Goal: Transaction & Acquisition: Register for event/course

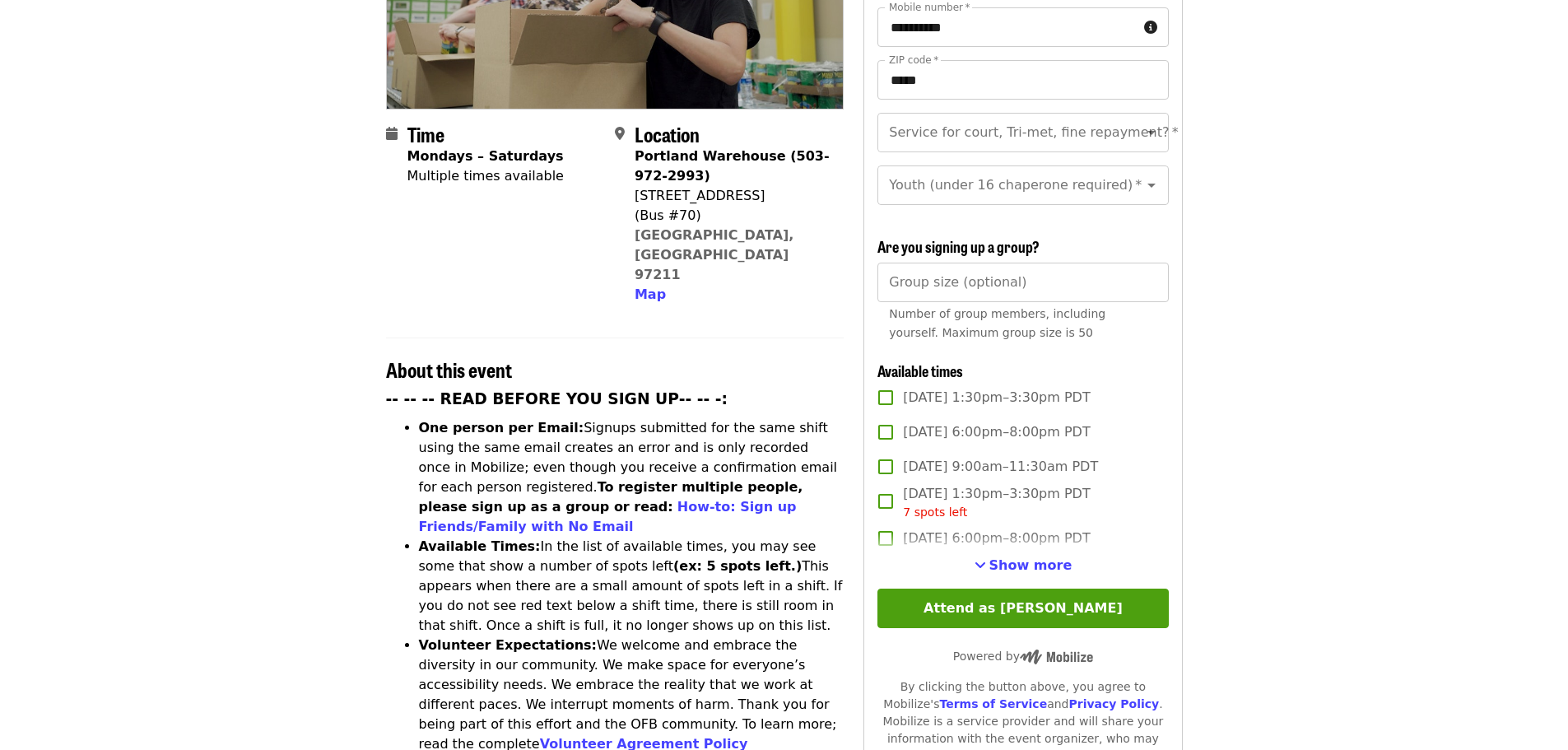
scroll to position [329, 0]
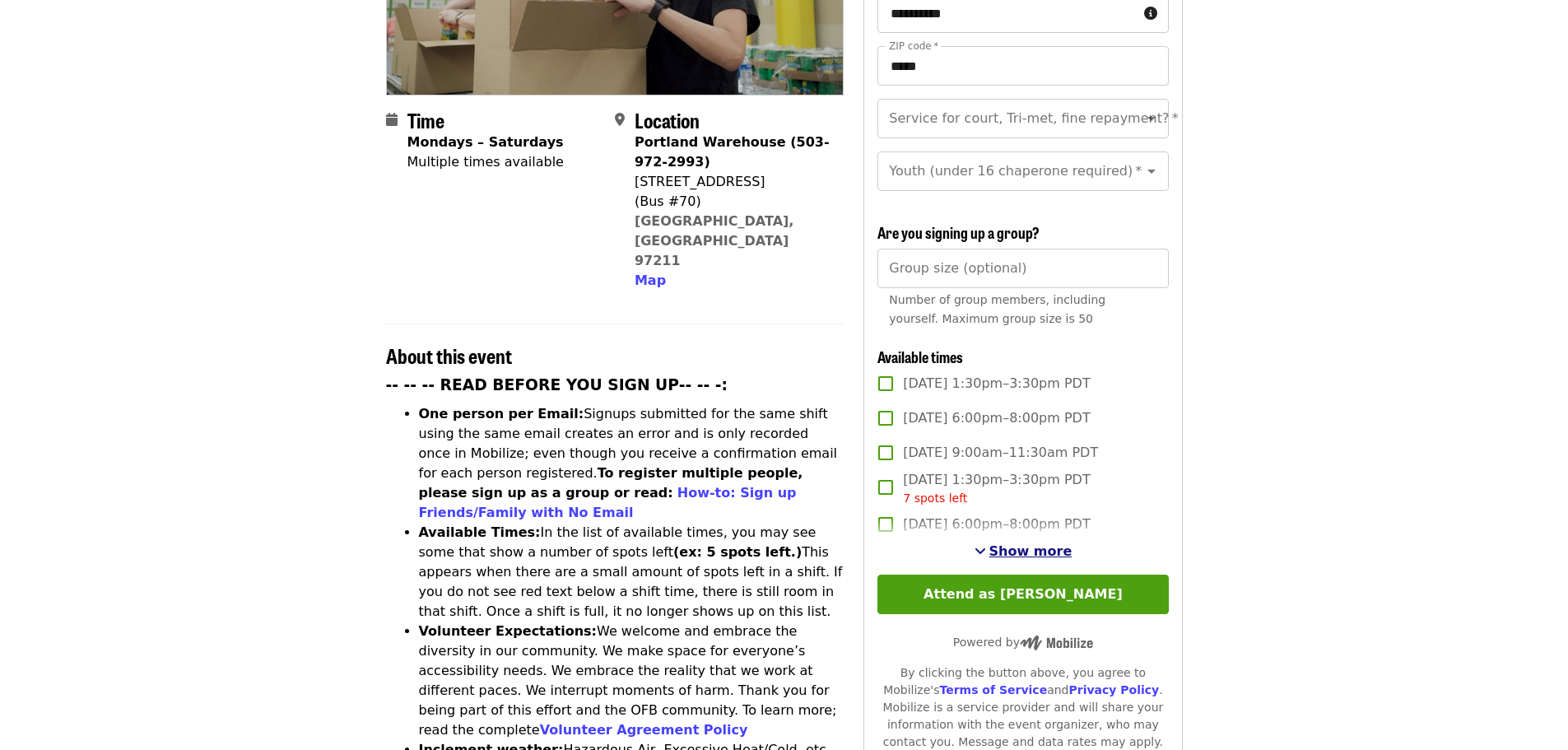
click at [1047, 549] on span "Show more" at bounding box center [1031, 551] width 83 height 15
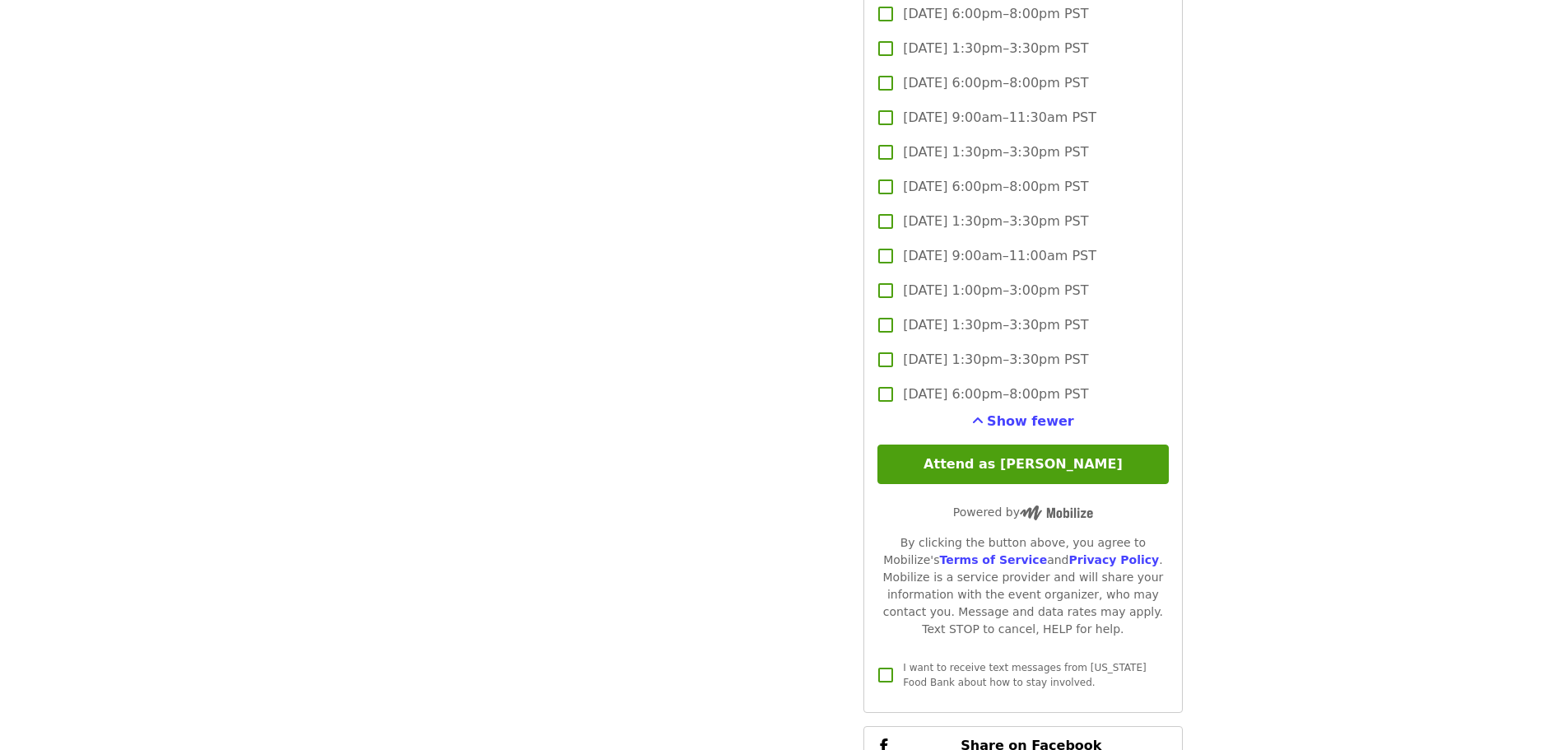
scroll to position [4085, 0]
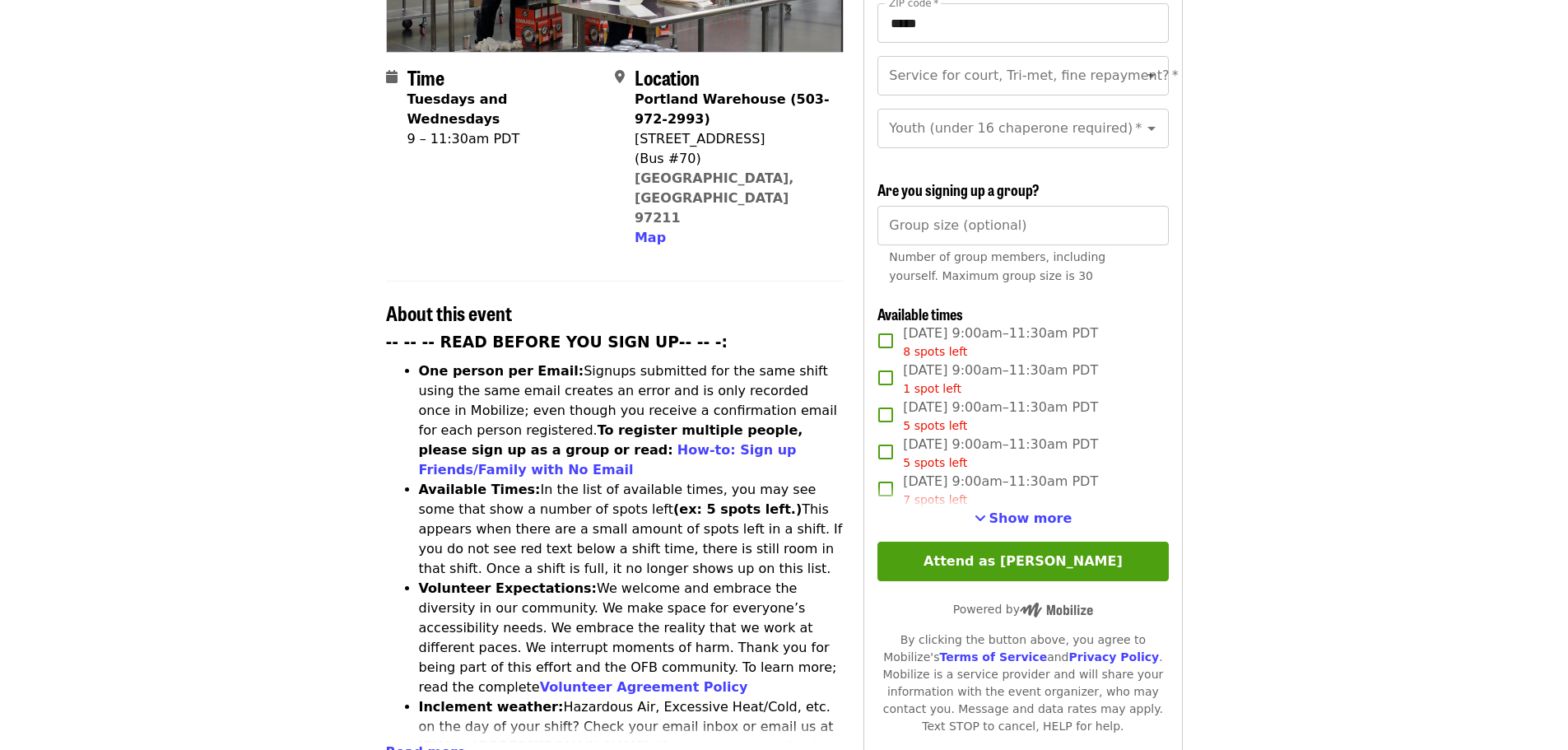
scroll to position [411, 0]
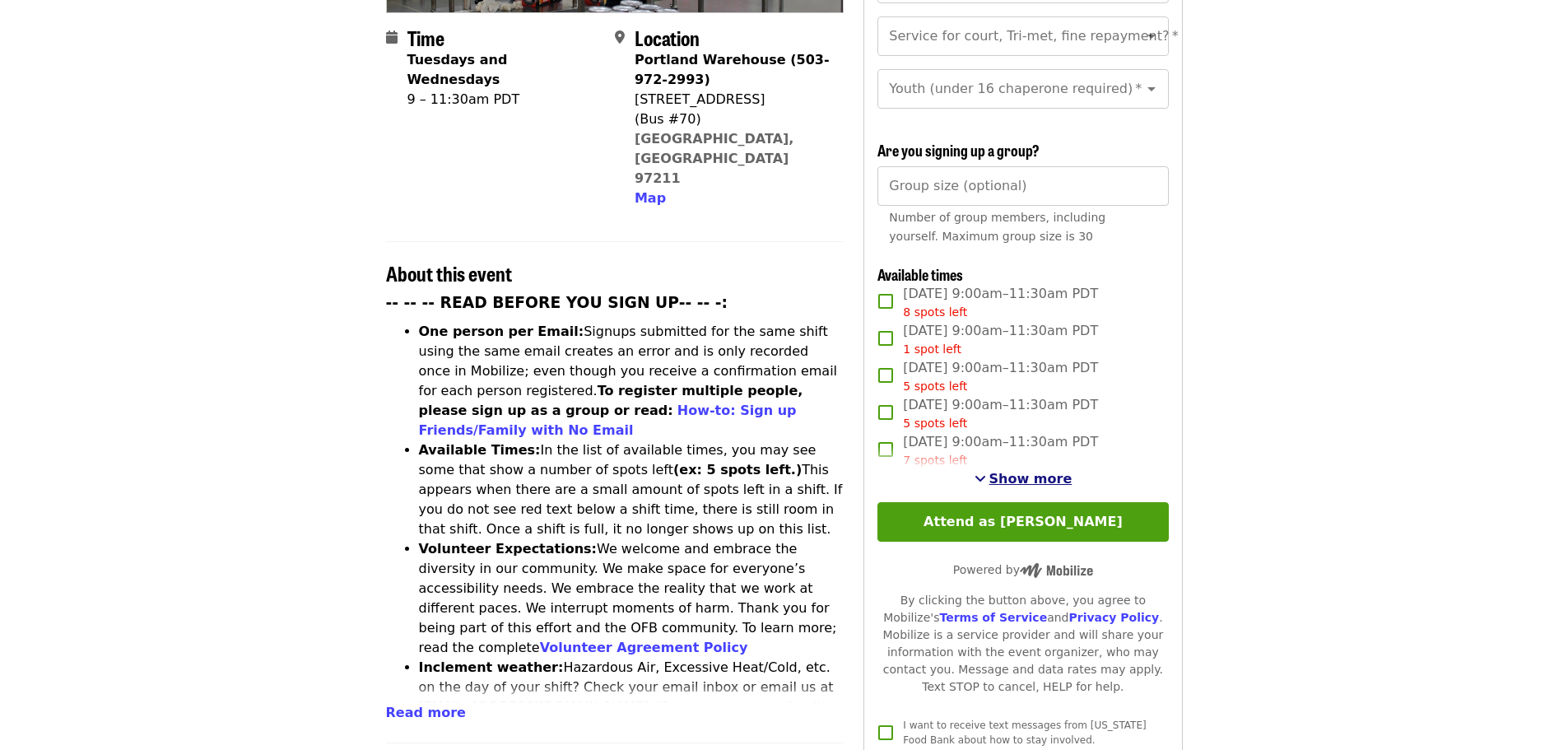
click at [1050, 475] on span "Show more" at bounding box center [1031, 479] width 83 height 15
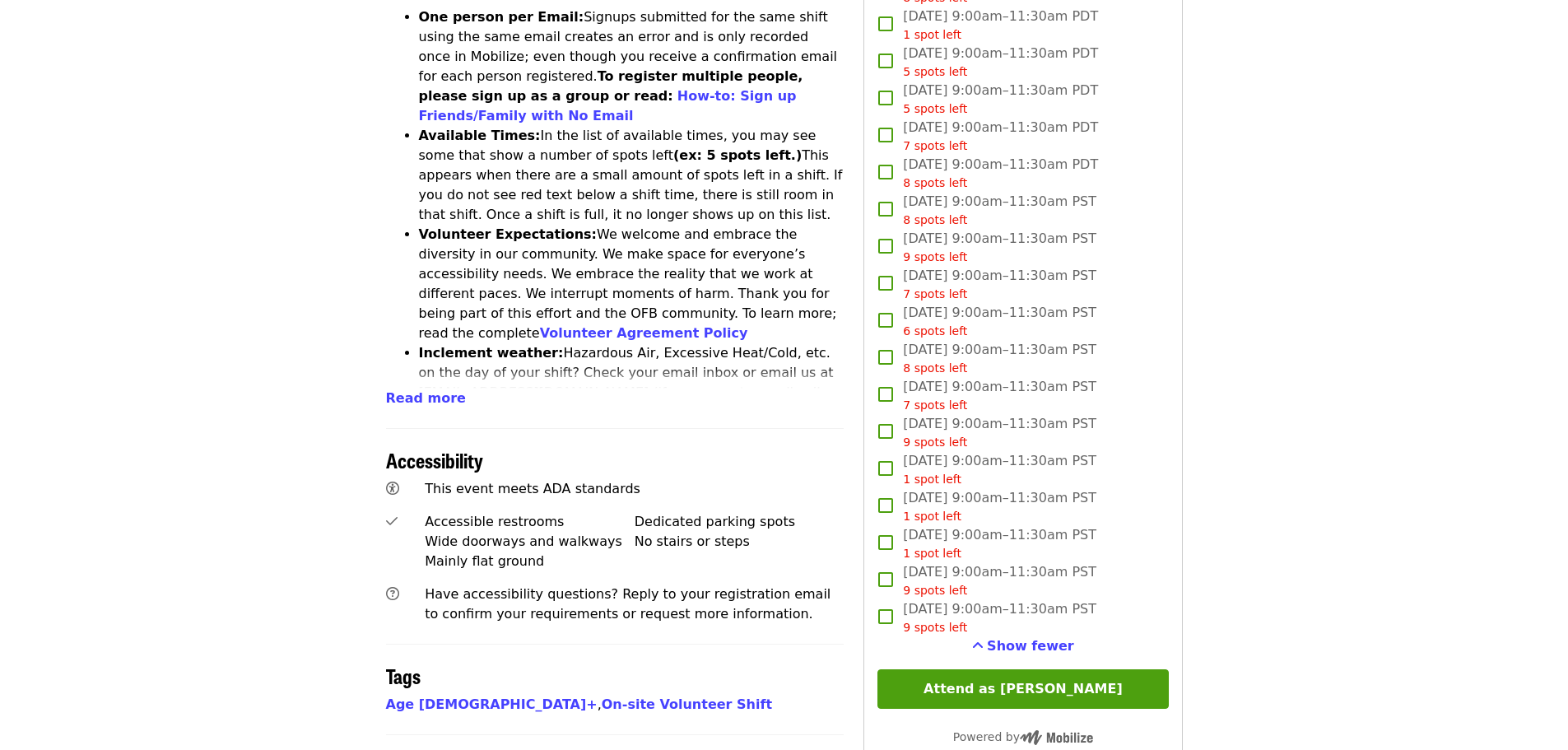
scroll to position [0, 0]
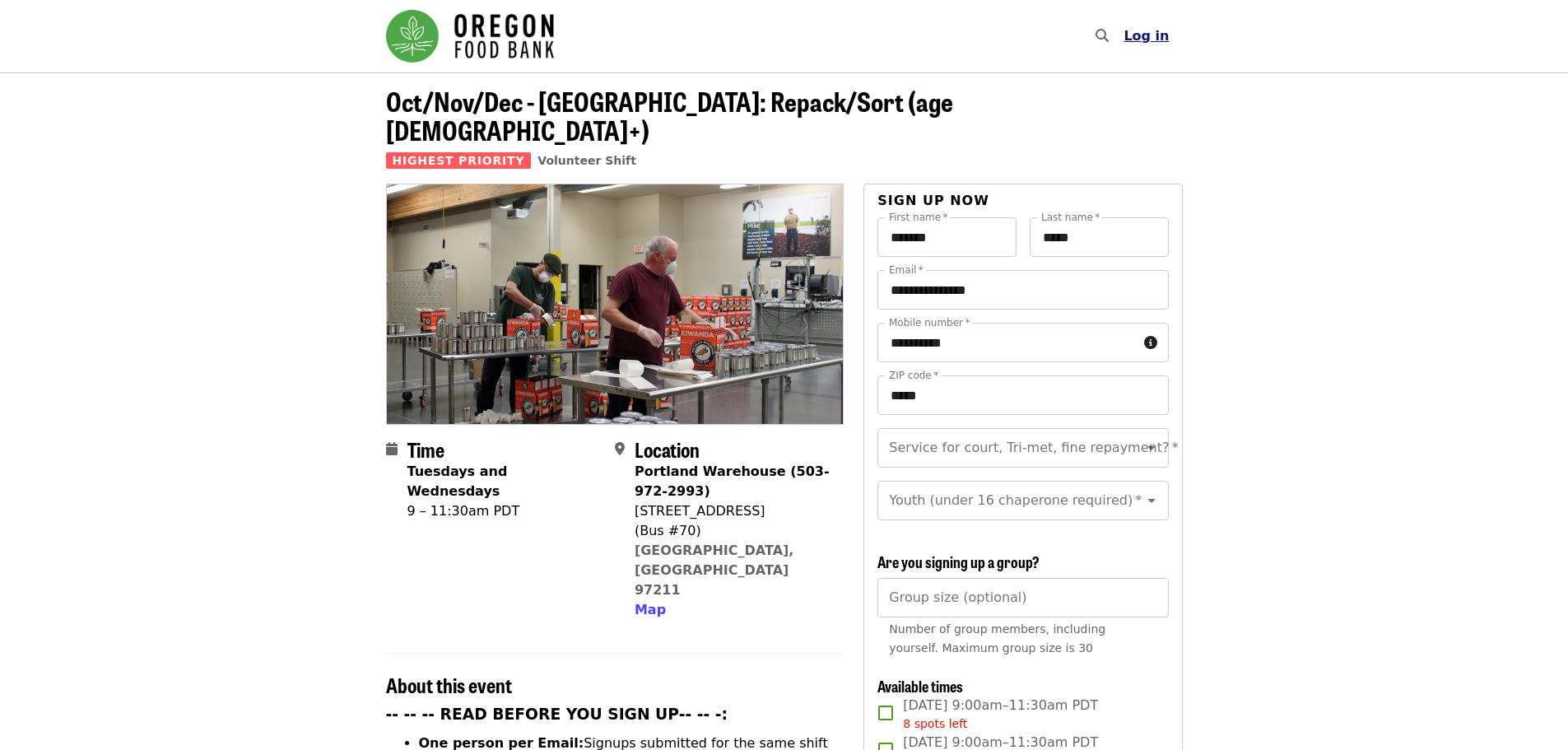
click at [1152, 42] on span "Log in" at bounding box center [1146, 36] width 45 height 15
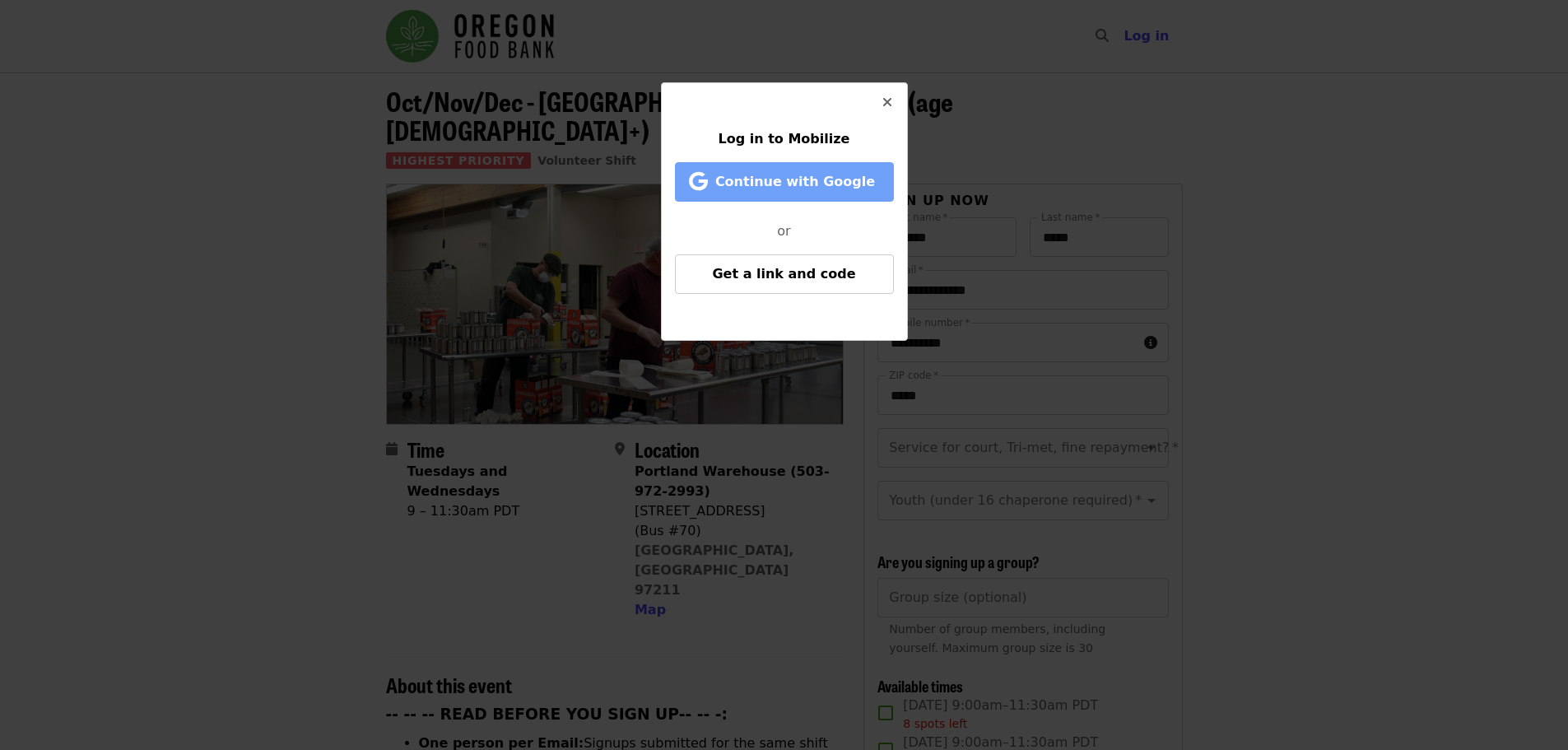
click at [806, 189] on span "Continue with Google" at bounding box center [795, 182] width 160 height 15
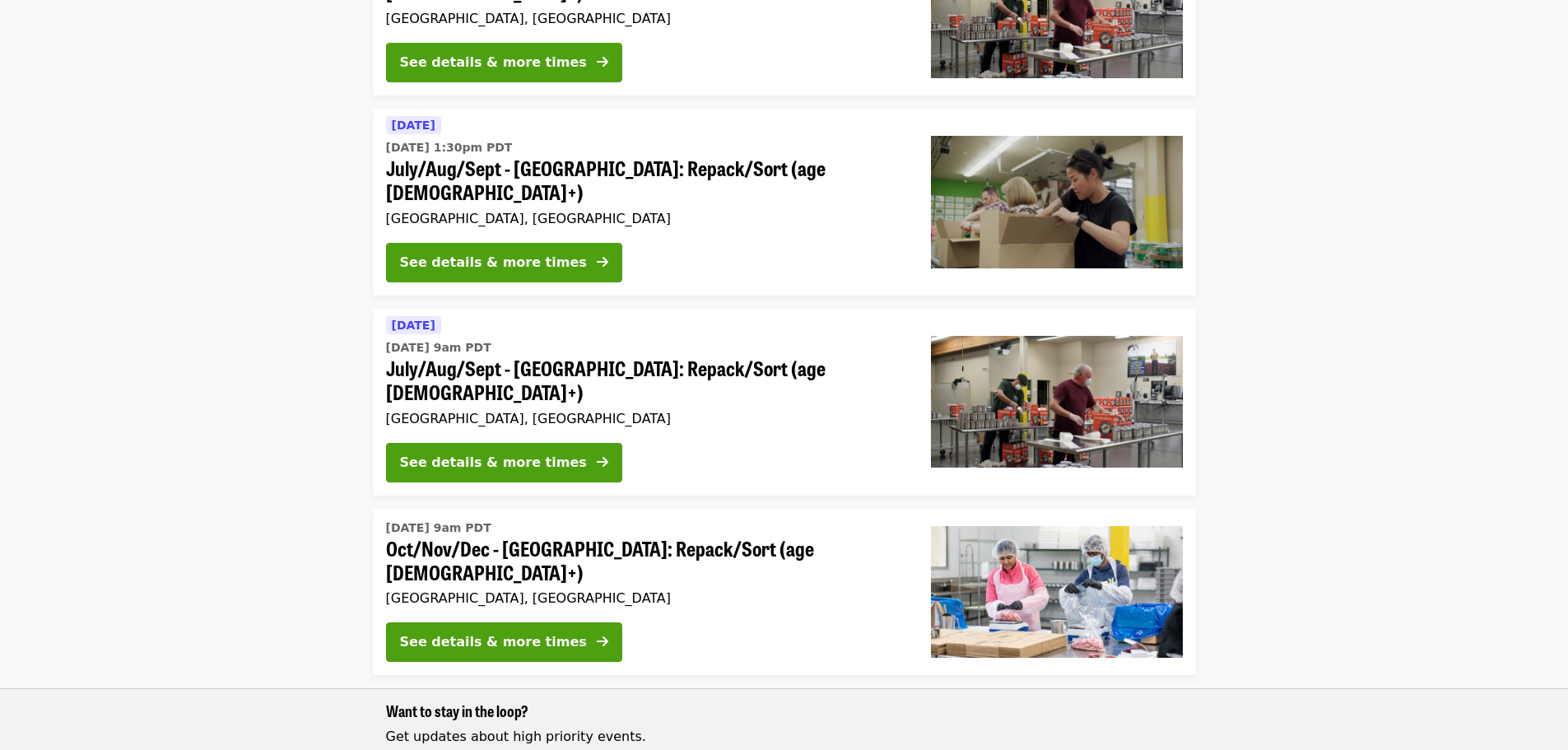
scroll to position [658, 0]
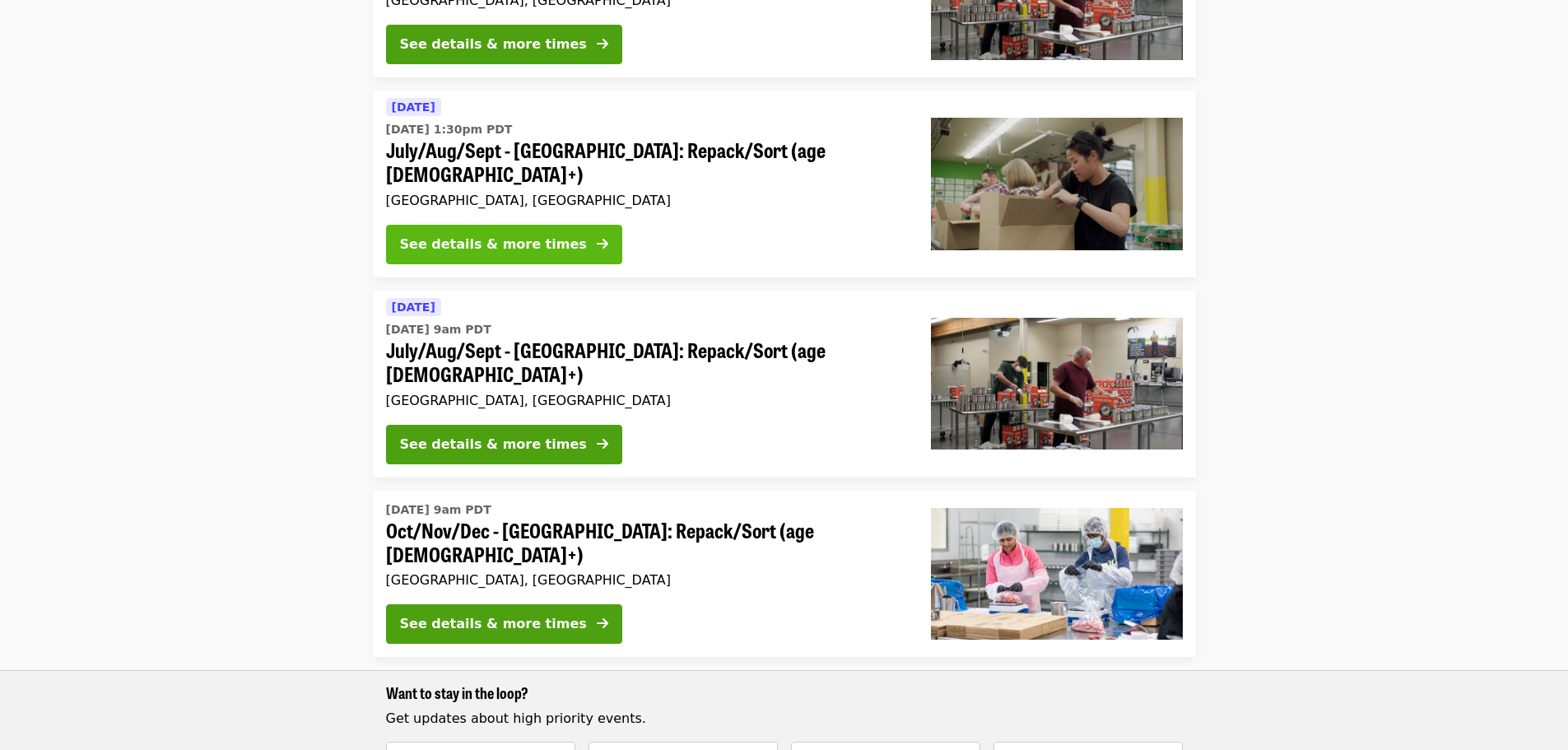
click at [463, 235] on div "See details & more times" at bounding box center [494, 244] width 187 height 20
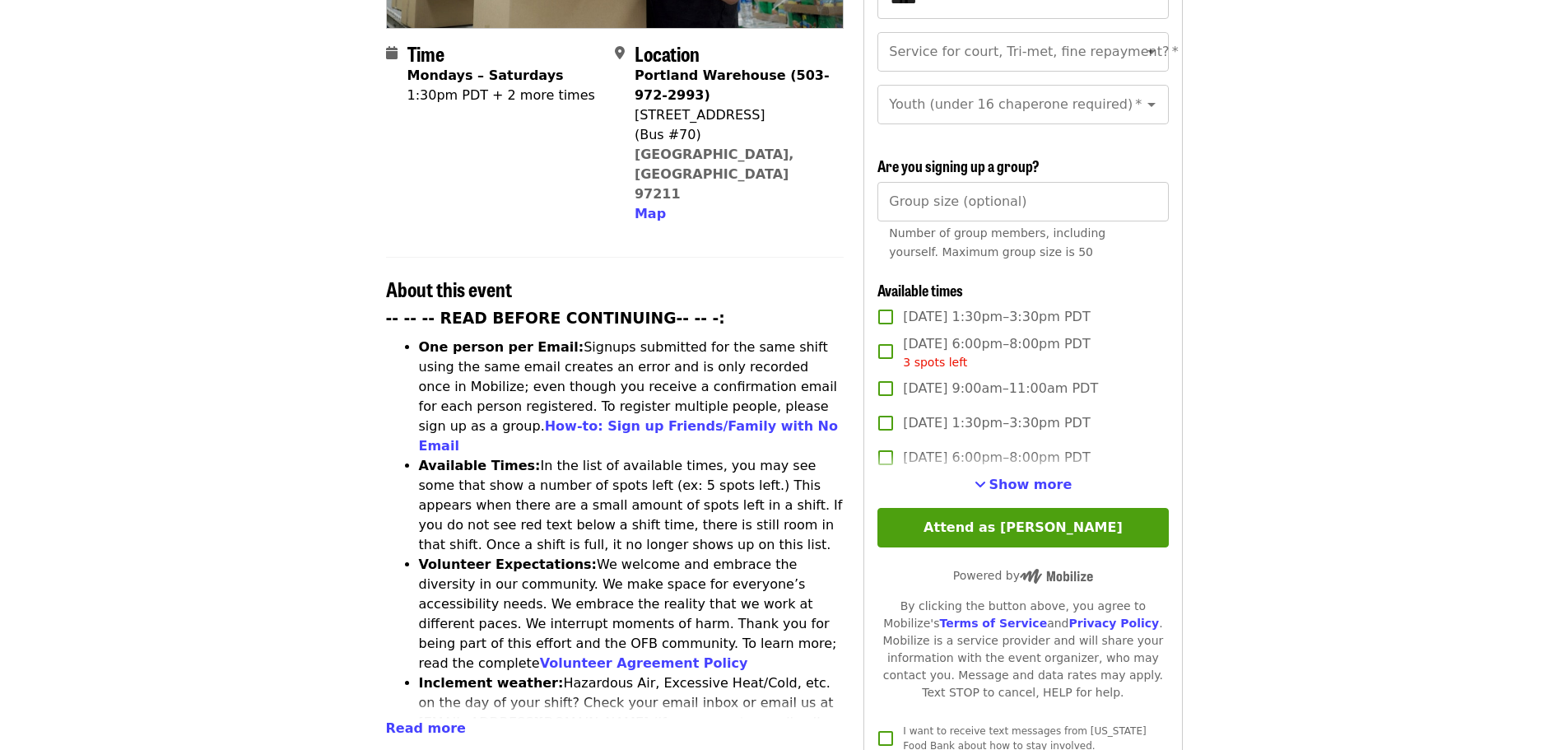
scroll to position [494, 0]
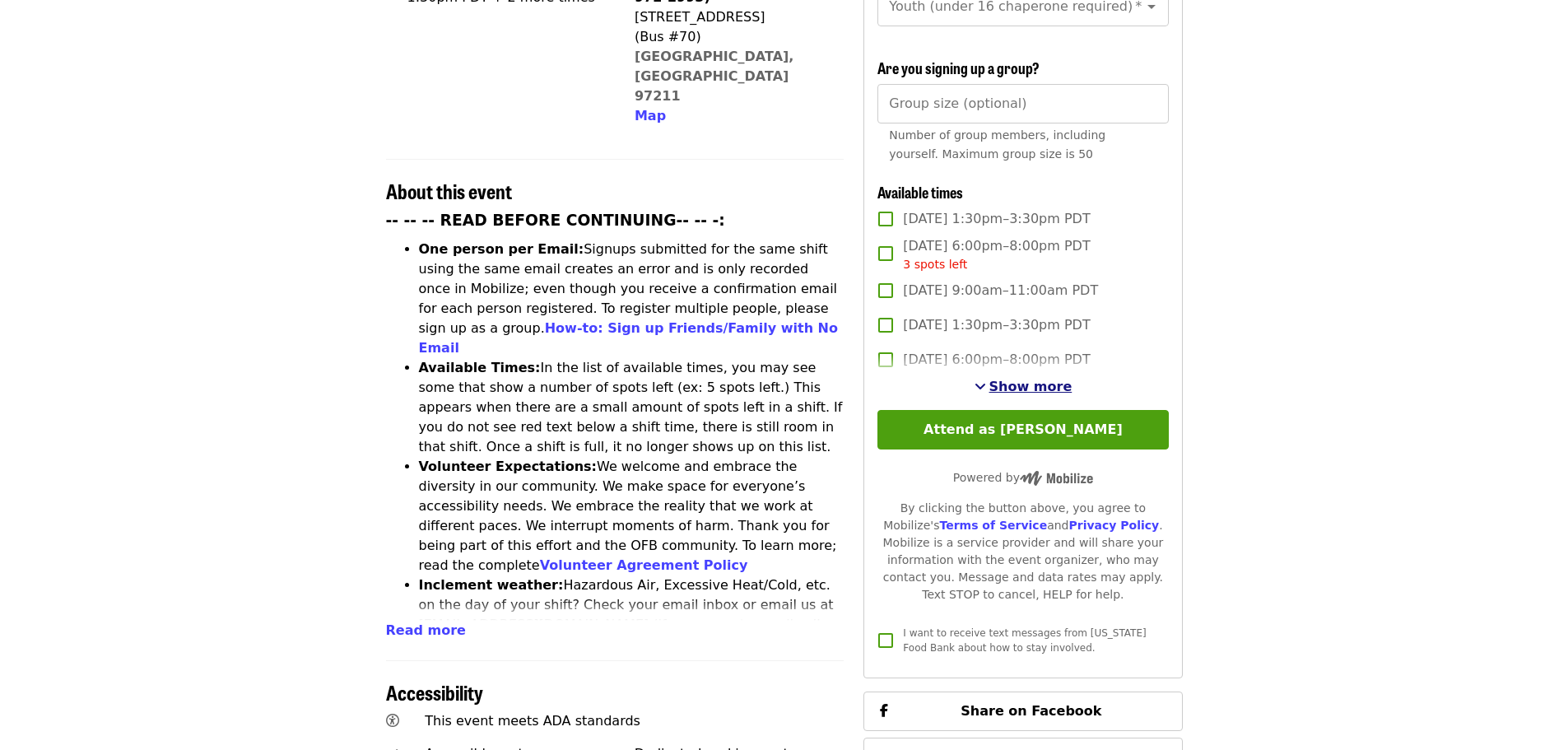
click at [1026, 384] on span "Show more" at bounding box center [1031, 386] width 83 height 15
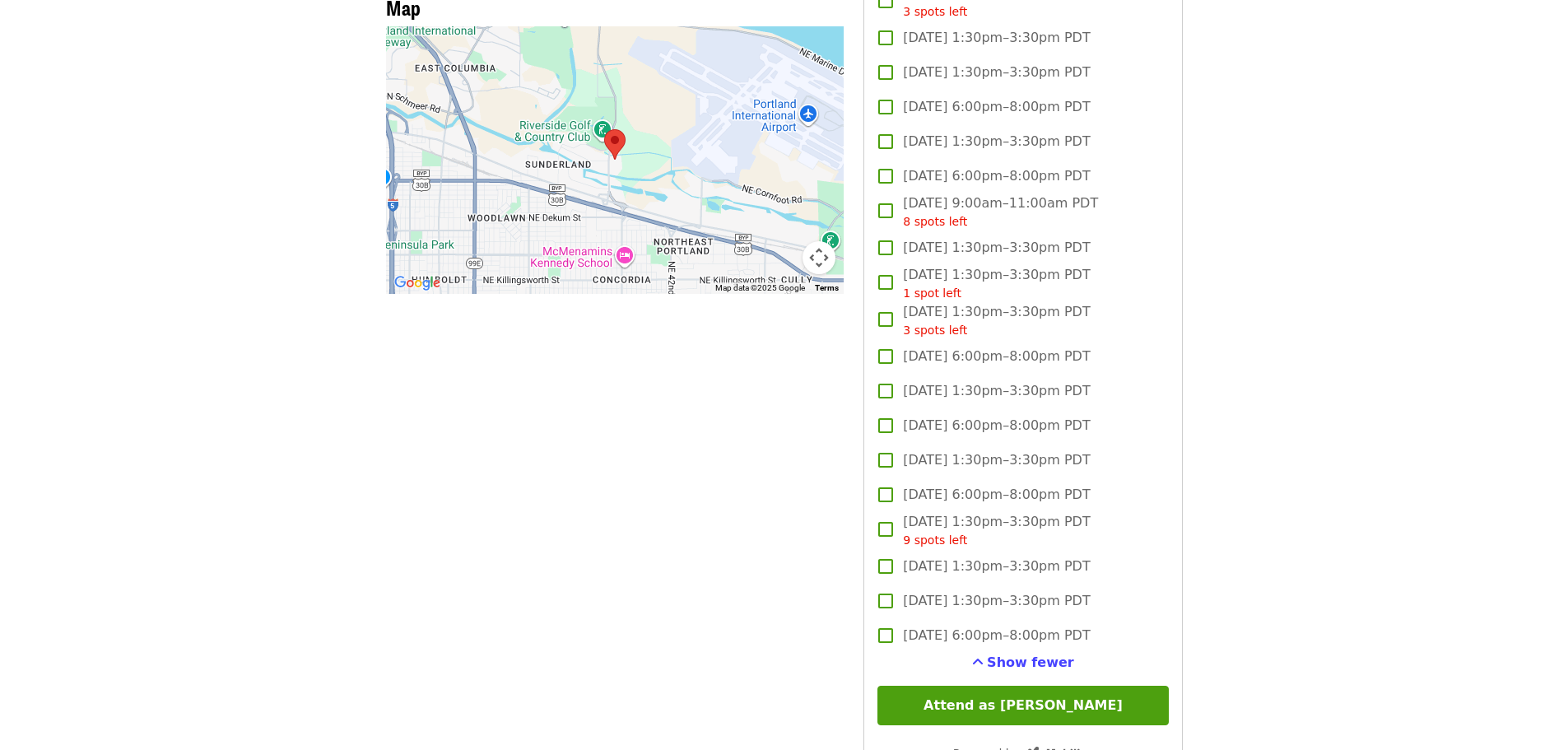
scroll to position [1894, 0]
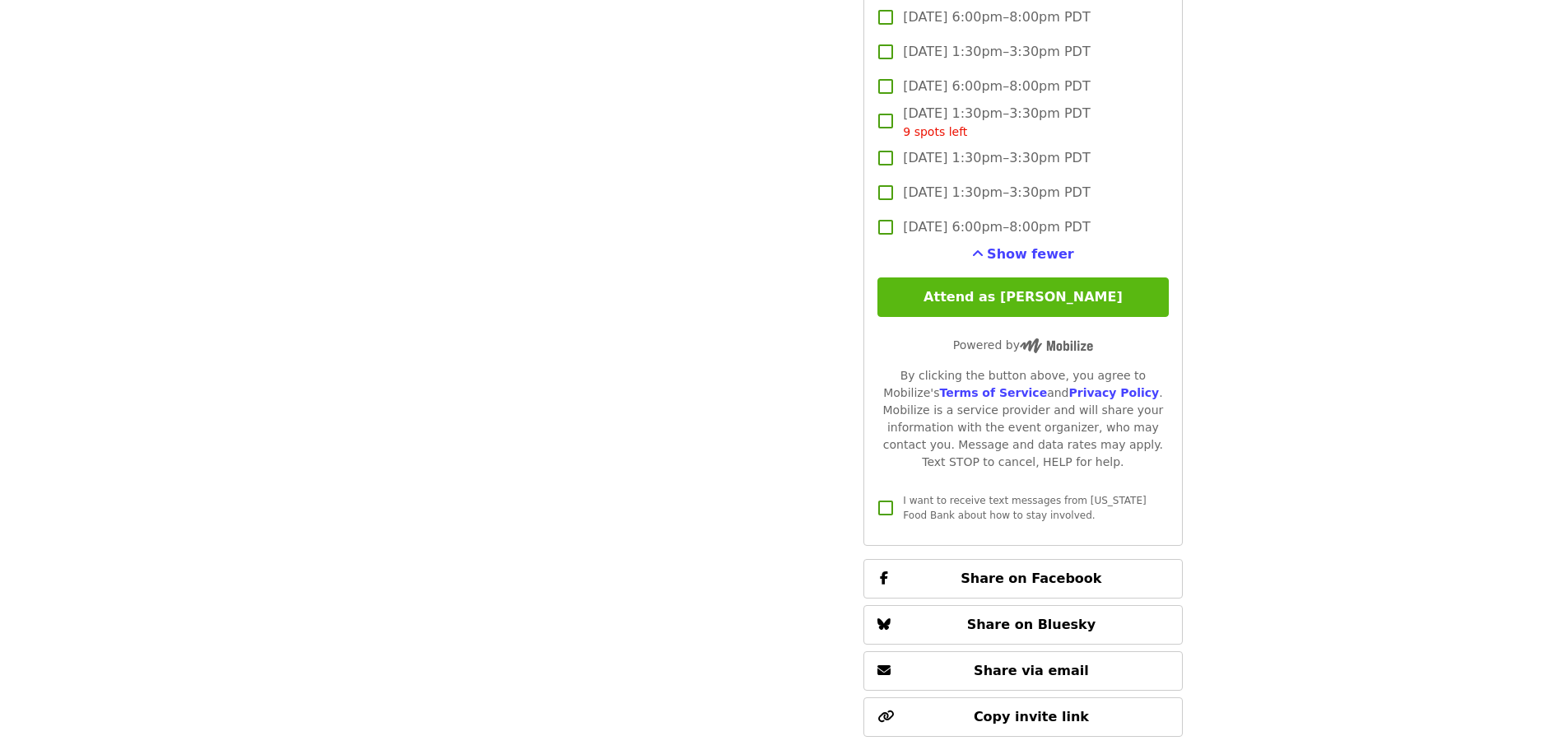
click at [1033, 294] on button "Attend as [PERSON_NAME]" at bounding box center [1022, 297] width 291 height 40
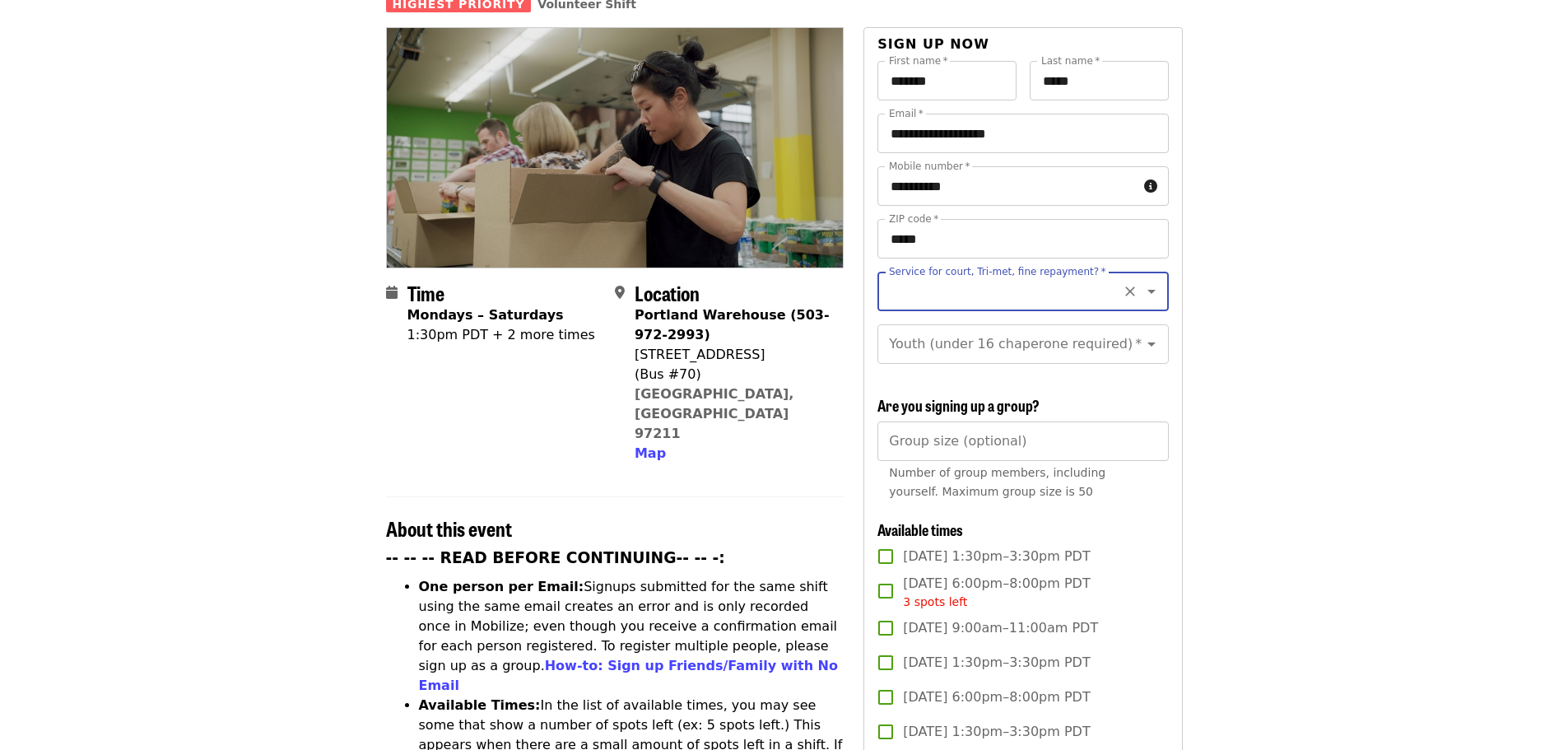
scroll to position [0, 0]
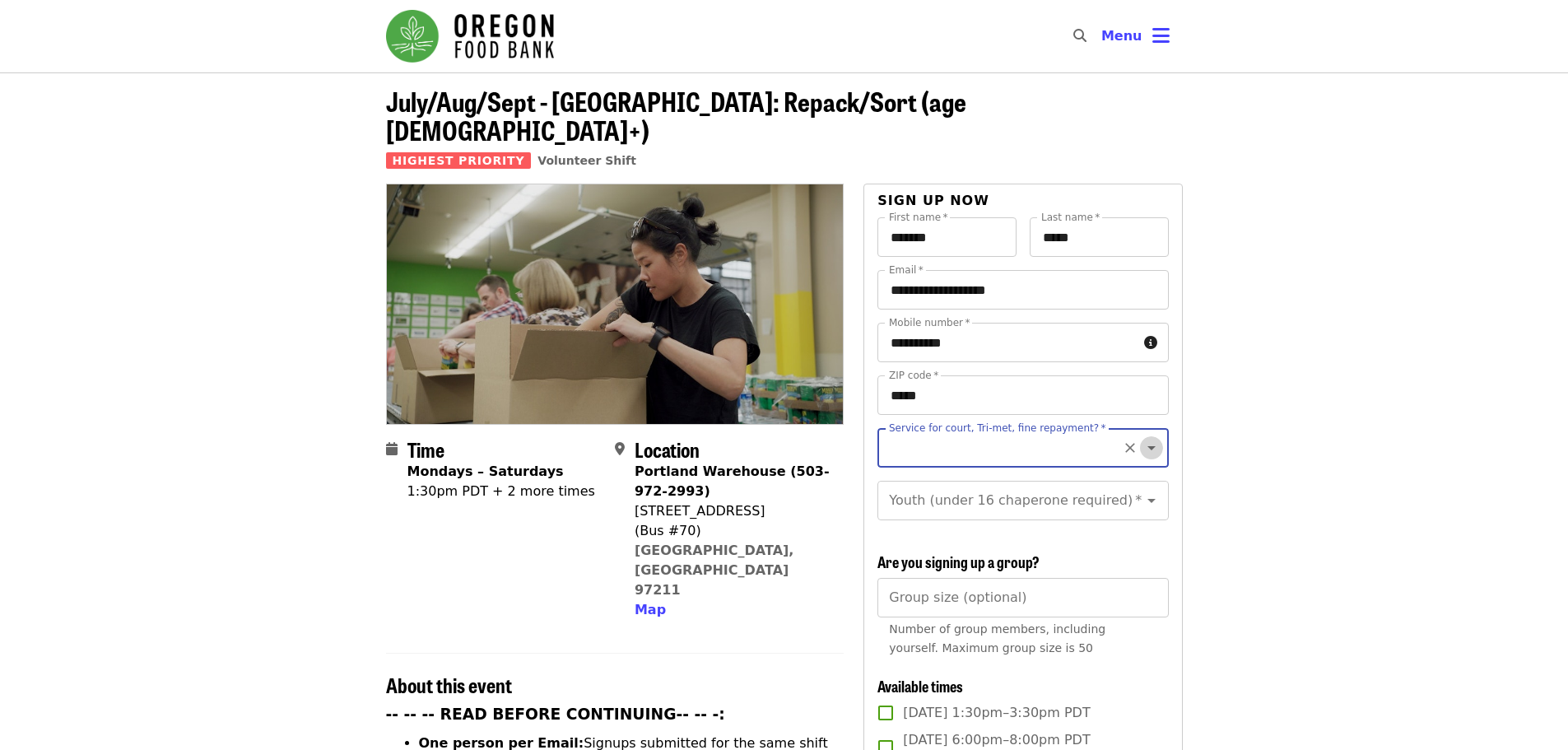
click at [1144, 438] on icon "Open" at bounding box center [1151, 447] width 20 height 20
click at [898, 466] on li "No" at bounding box center [1016, 463] width 278 height 30
type input "**"
click at [1143, 490] on icon "Open" at bounding box center [1151, 500] width 20 height 20
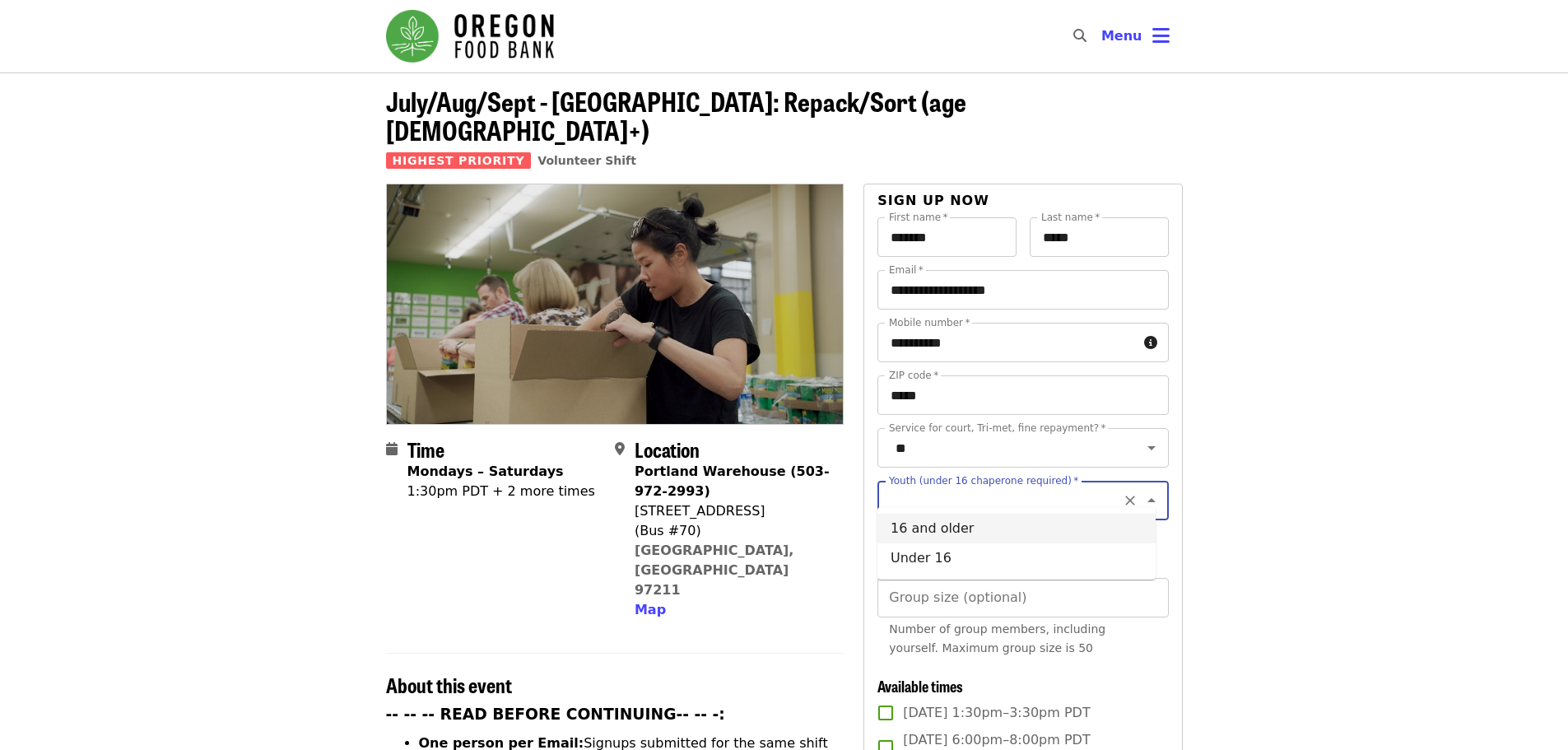
click at [946, 534] on li "16 and older" at bounding box center [1016, 528] width 278 height 30
type input "**********"
click at [1148, 499] on icon "Open" at bounding box center [1152, 501] width 8 height 4
click at [1142, 490] on icon "Open" at bounding box center [1151, 500] width 20 height 20
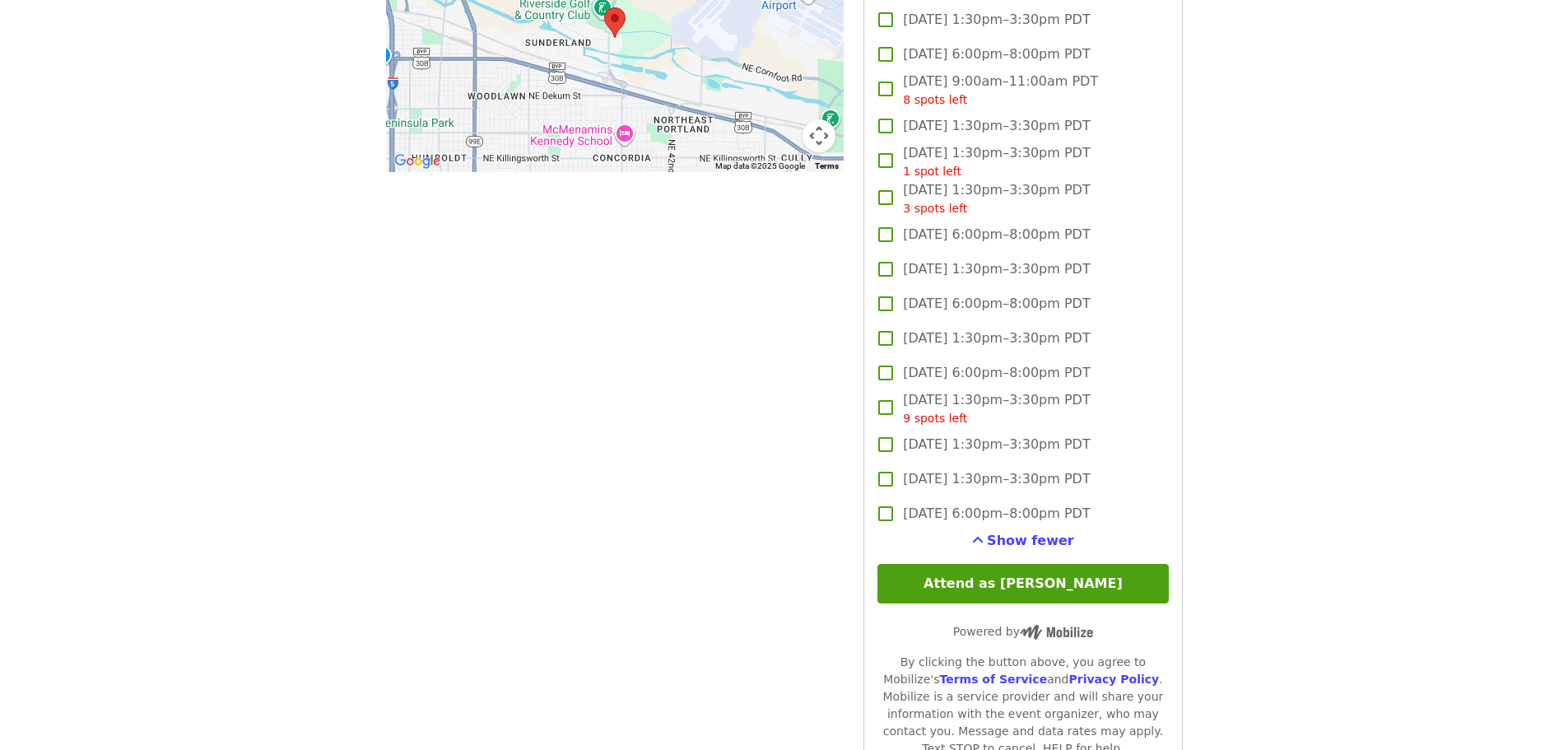
scroll to position [1811, 0]
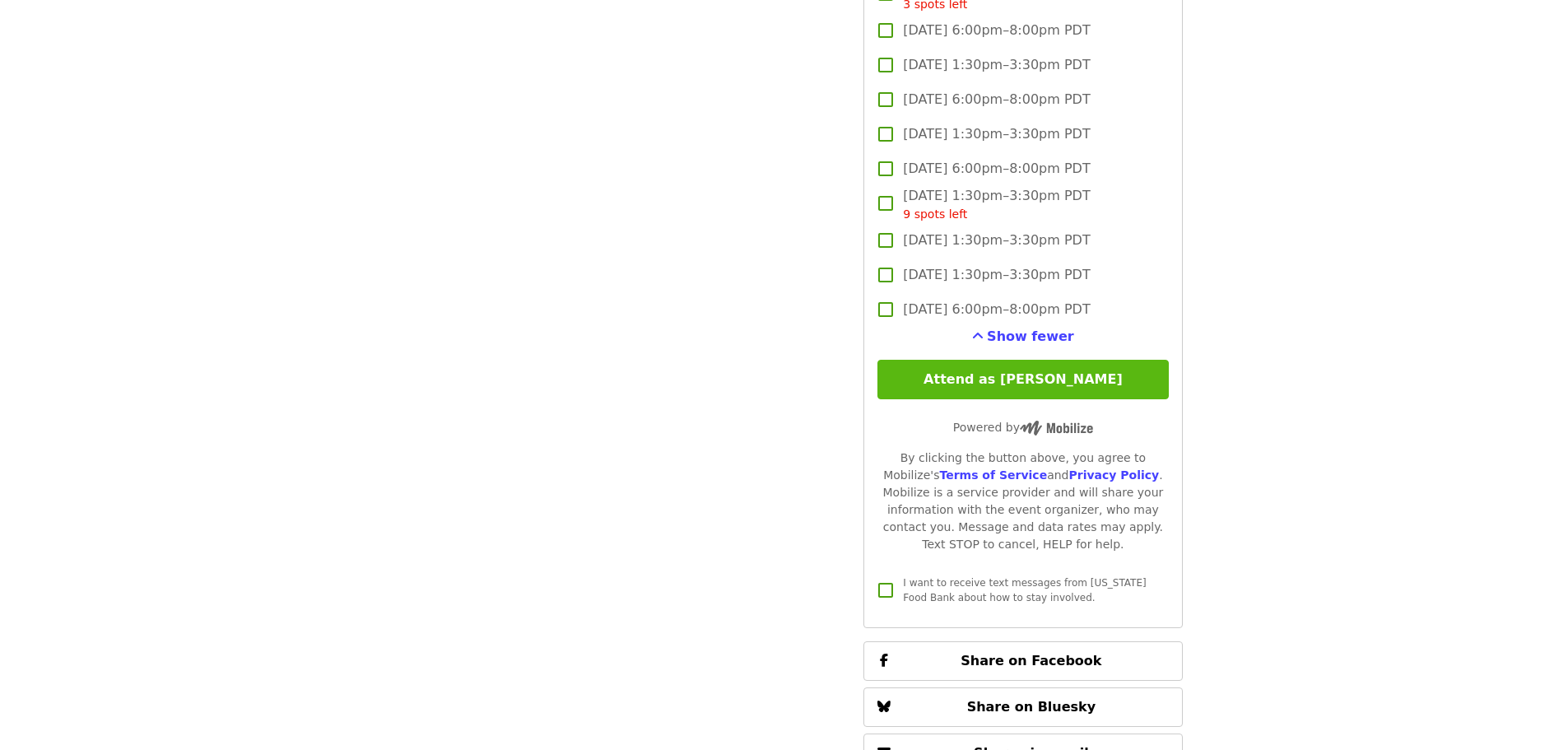
click at [1064, 380] on button "Attend as [PERSON_NAME]" at bounding box center [1022, 379] width 291 height 40
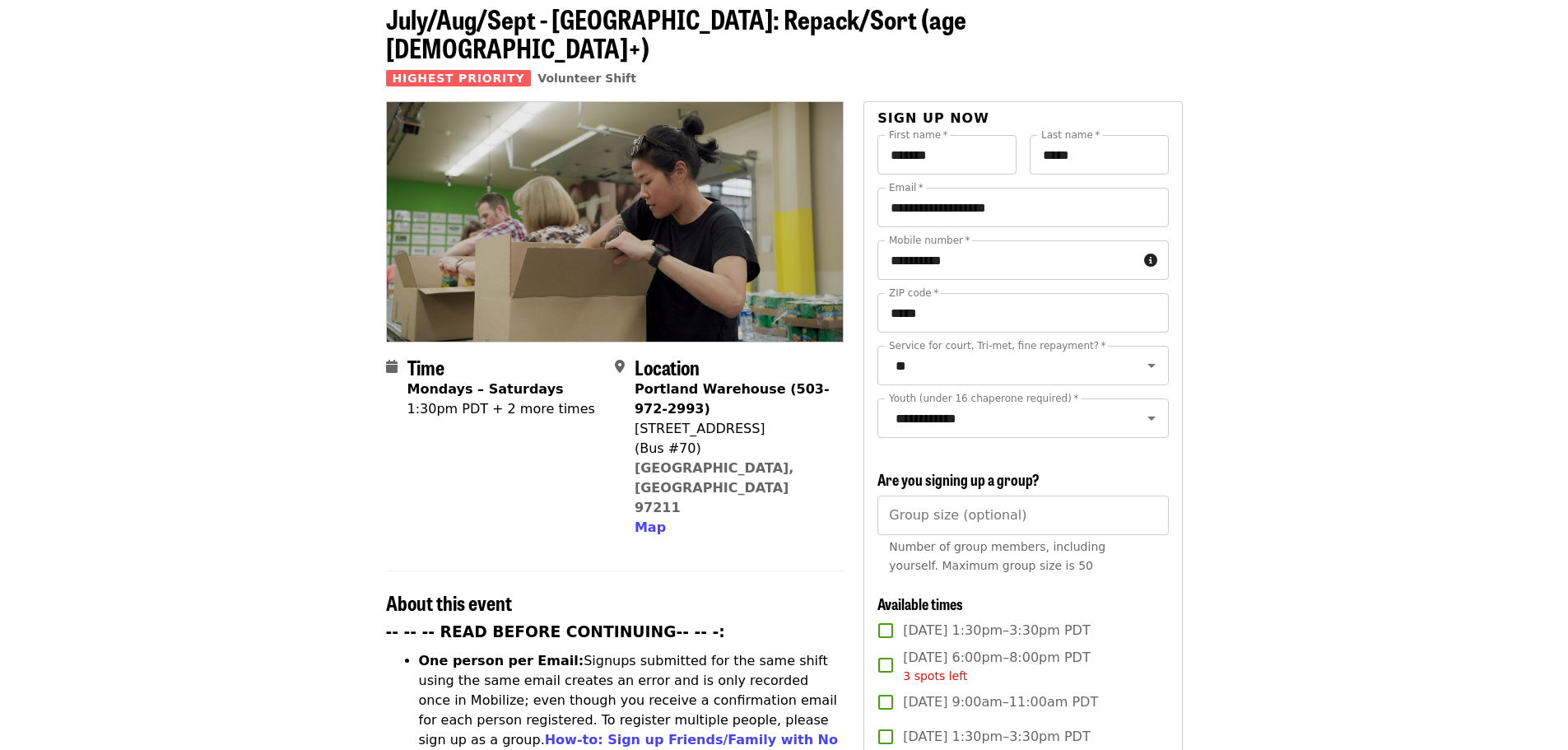
scroll to position [0, 0]
